Goal: Task Accomplishment & Management: Manage account settings

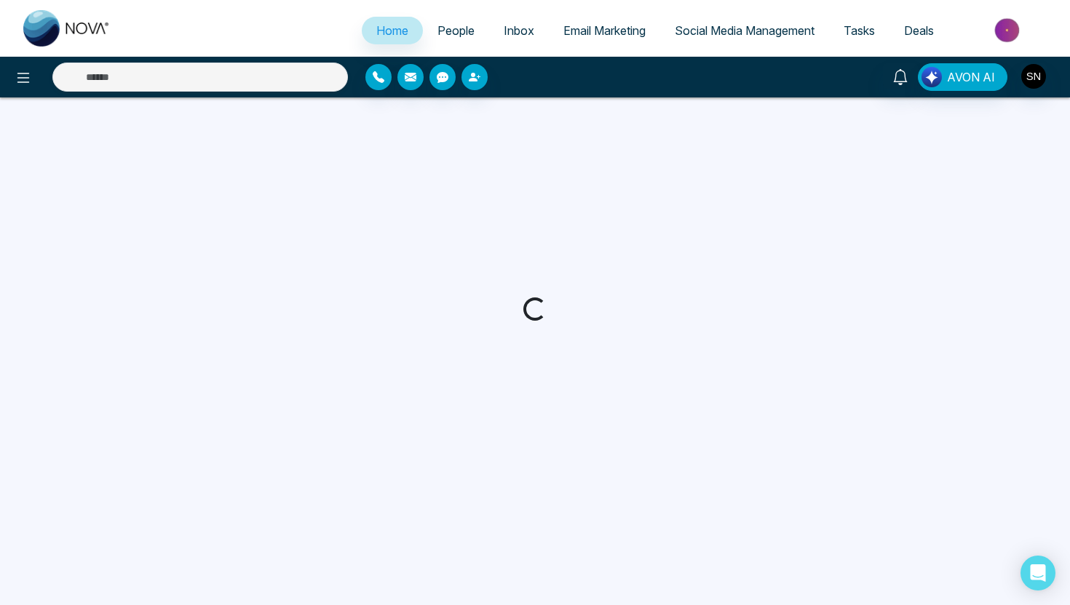
select select "*"
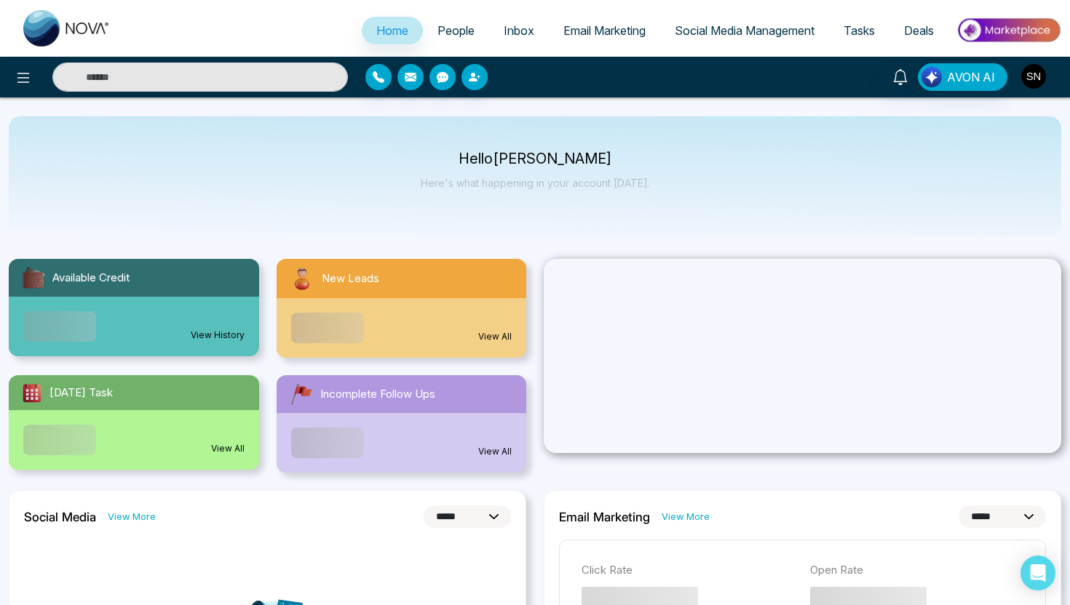
click at [1037, 75] on img "button" at bounding box center [1033, 76] width 25 height 25
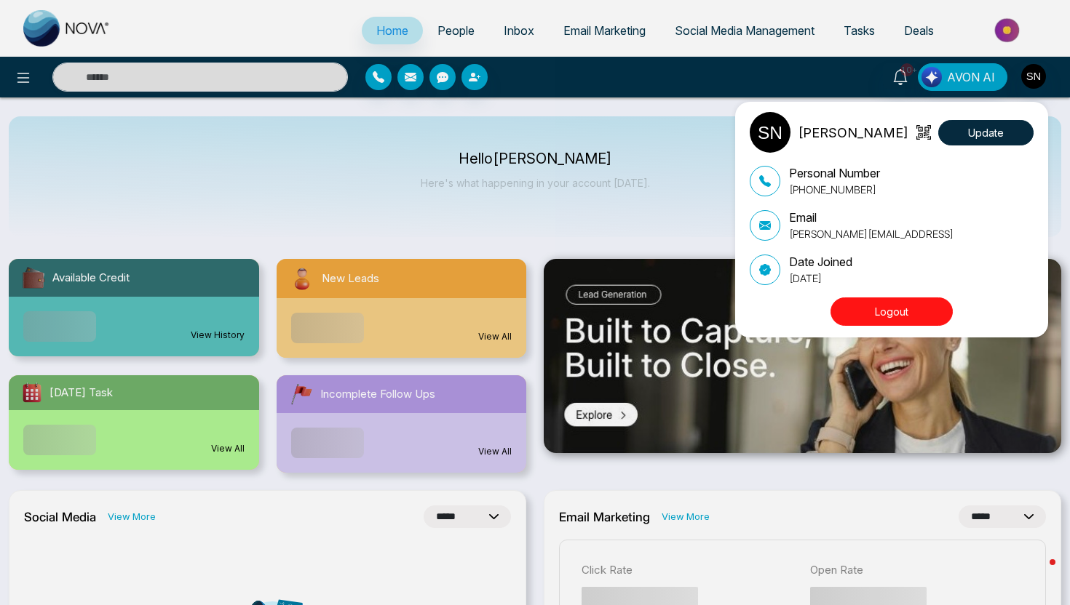
click at [922, 304] on button "Logout" at bounding box center [891, 312] width 122 height 28
